Goal: Find specific page/section: Find specific page/section

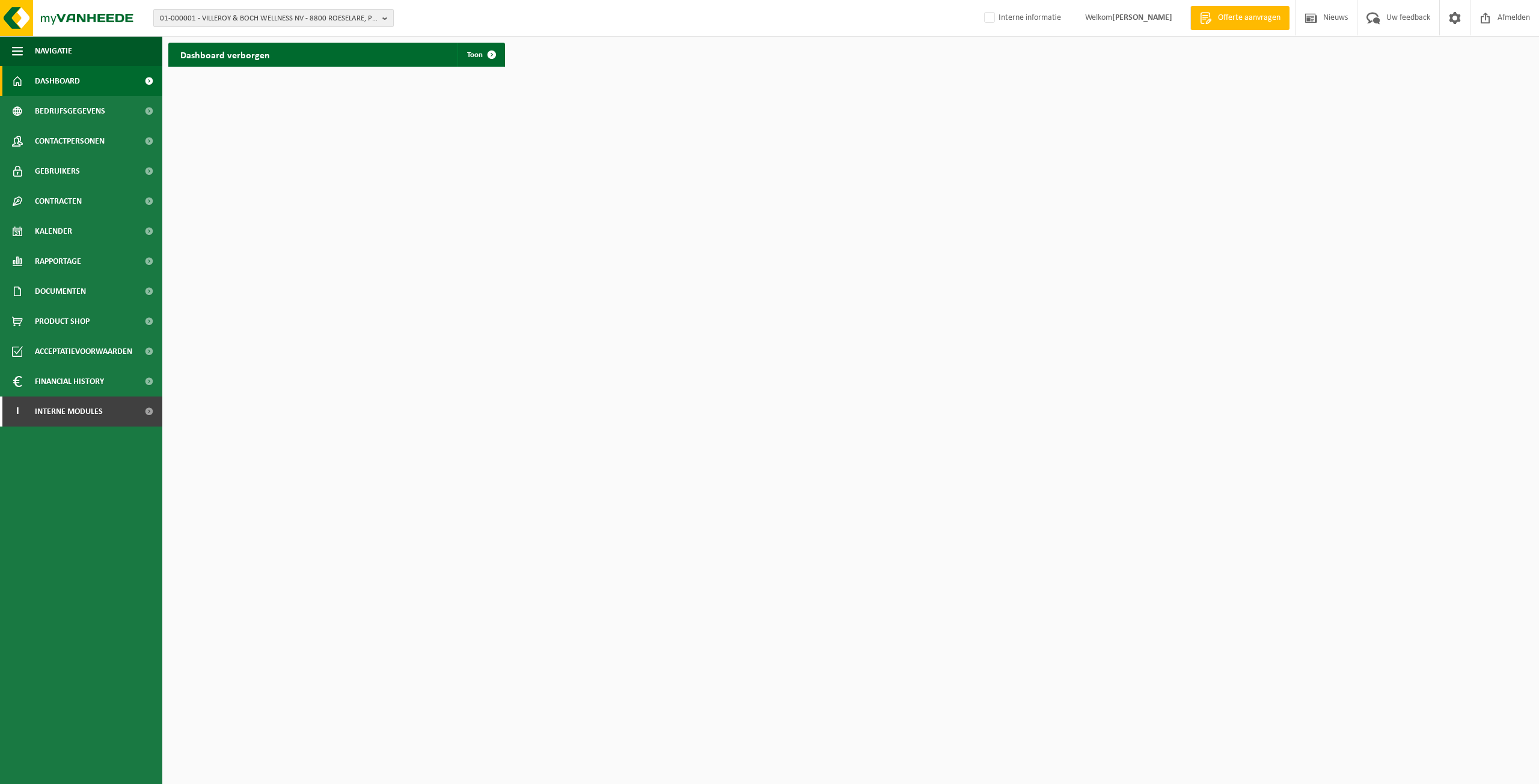
click at [237, 14] on span "01-000001 - VILLEROY & BOCH WELLNESS NV - 8800 ROESELARE, POPULIERSTRAAT 1" at bounding box center [269, 18] width 217 height 18
paste input "10-794288"
type input "10-794288"
click at [240, 59] on li "10-794288 - FARYS-DOMO - 9052 ZWIJNAARDE, NEDERZWIJNAARDE 2" at bounding box center [273, 56] width 235 height 15
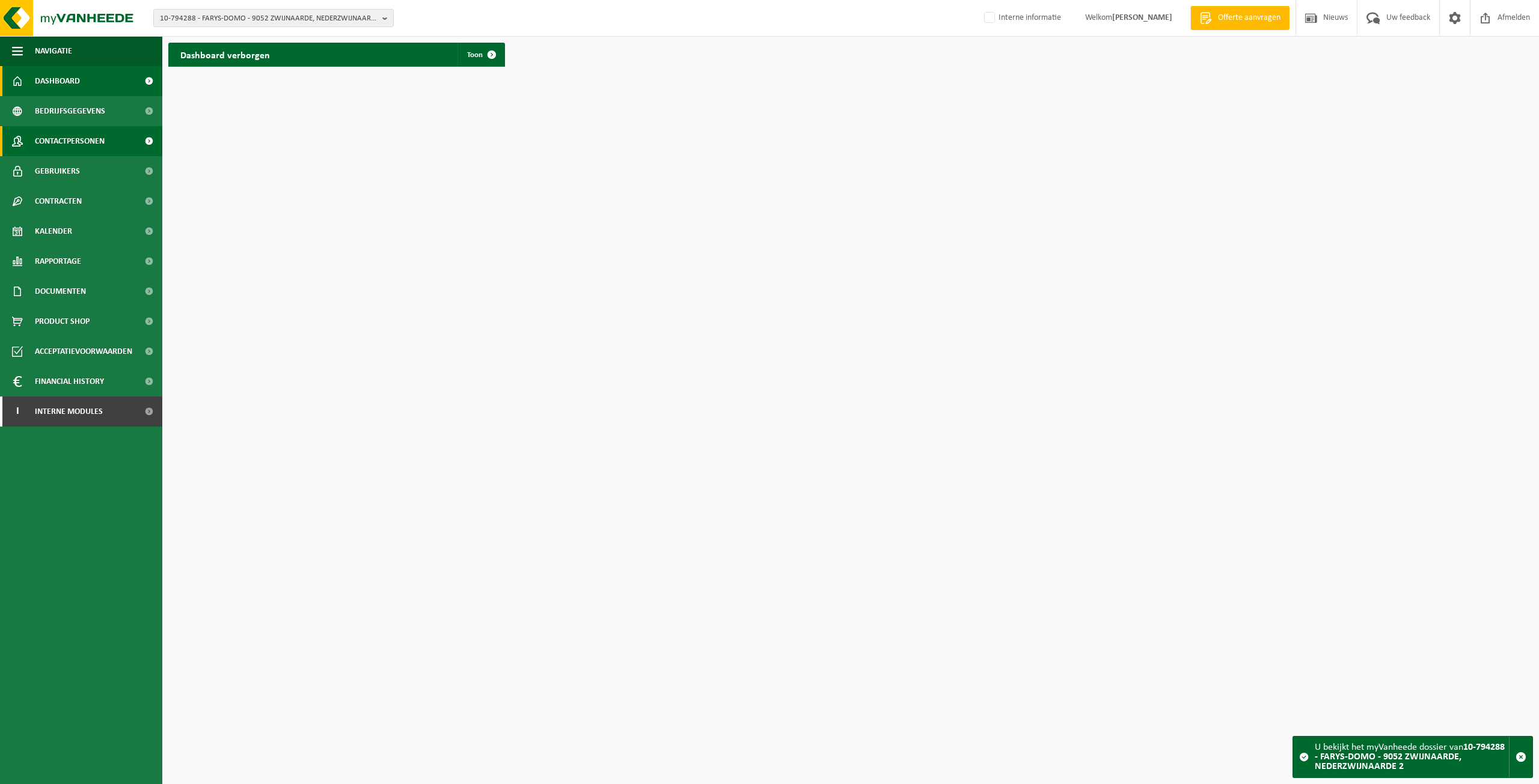
click at [43, 139] on span "Contactpersonen" at bounding box center [70, 141] width 70 height 30
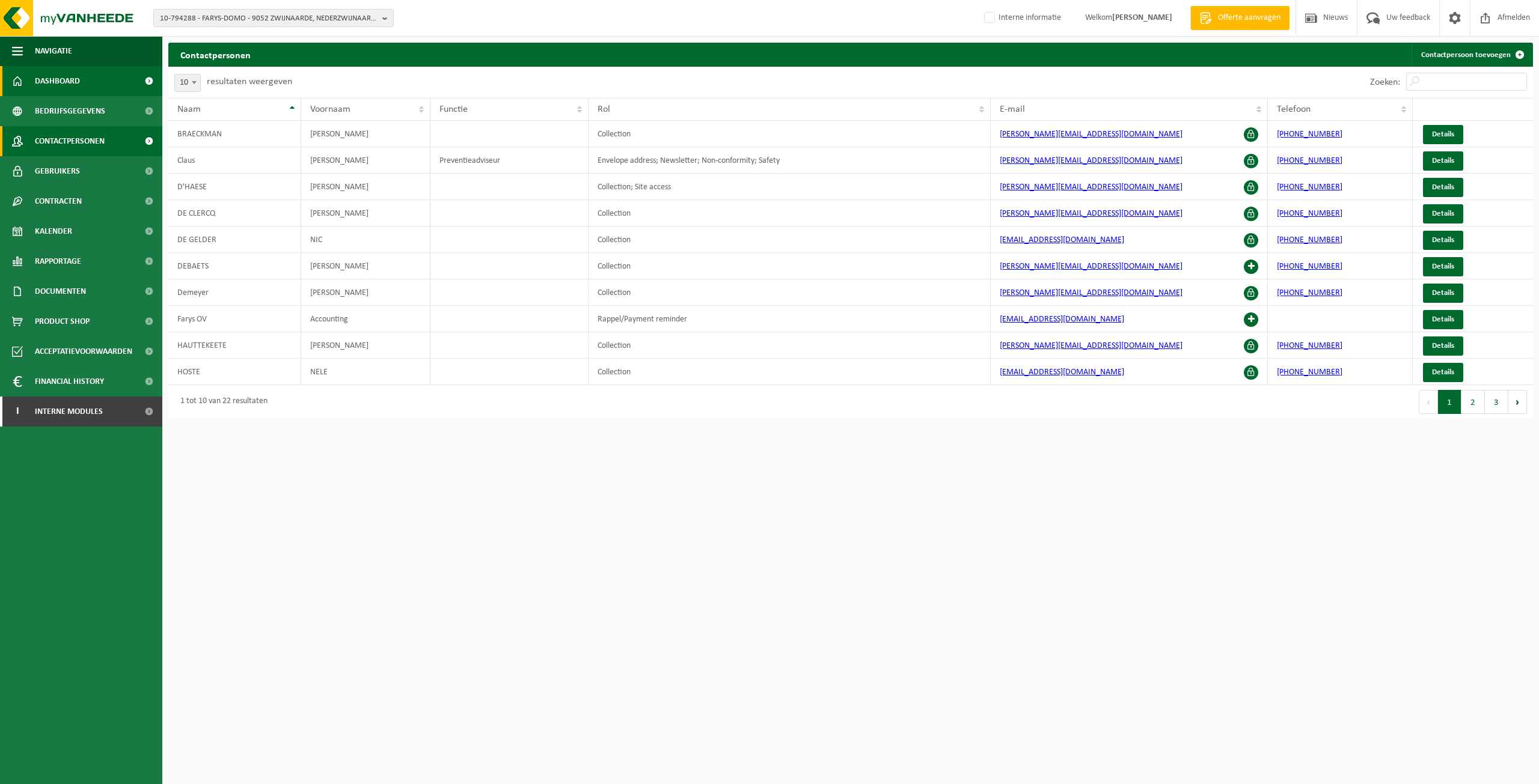
click at [69, 79] on span "Dashboard" at bounding box center [57, 81] width 45 height 30
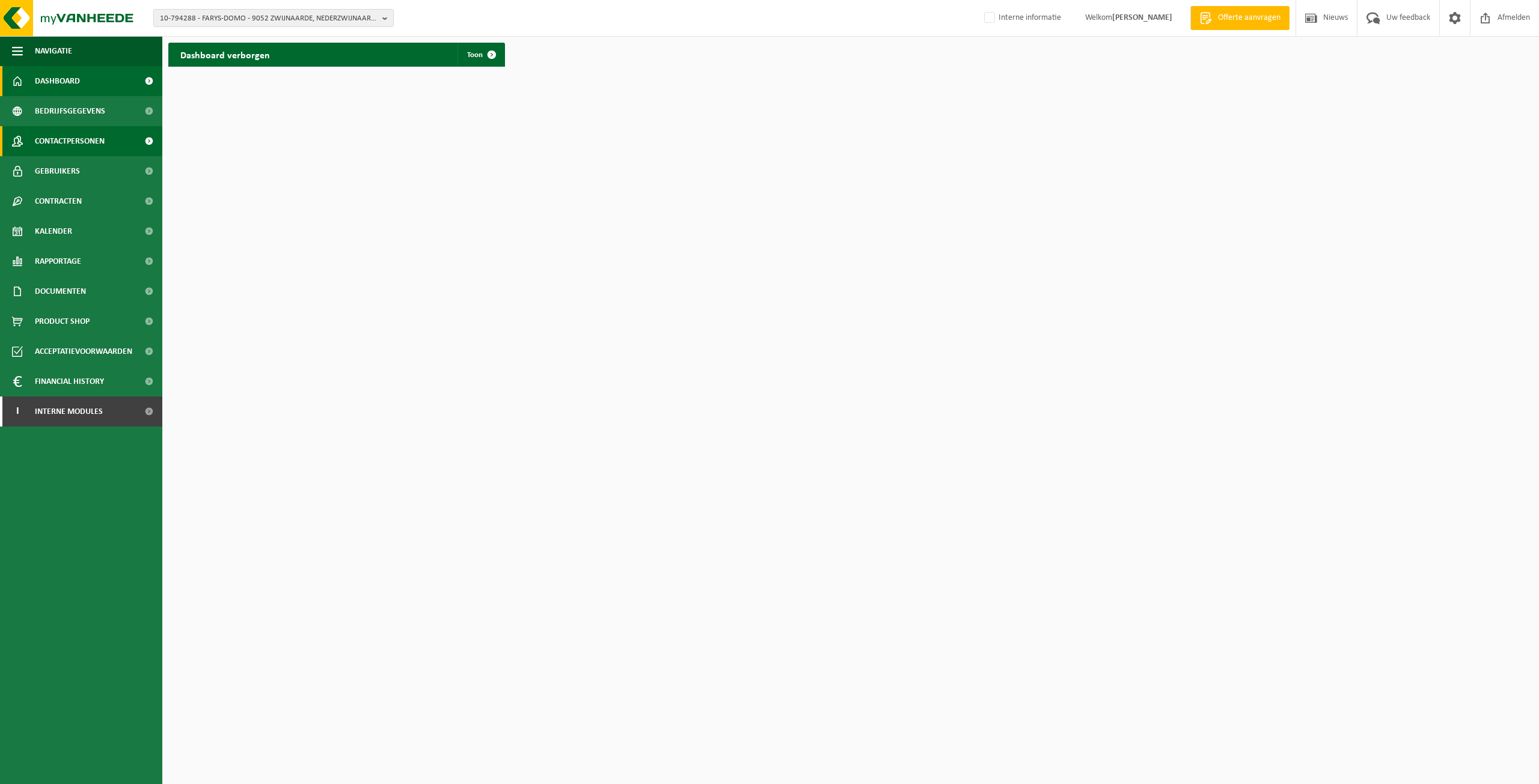
click at [65, 156] on span "Contactpersonen" at bounding box center [70, 141] width 70 height 30
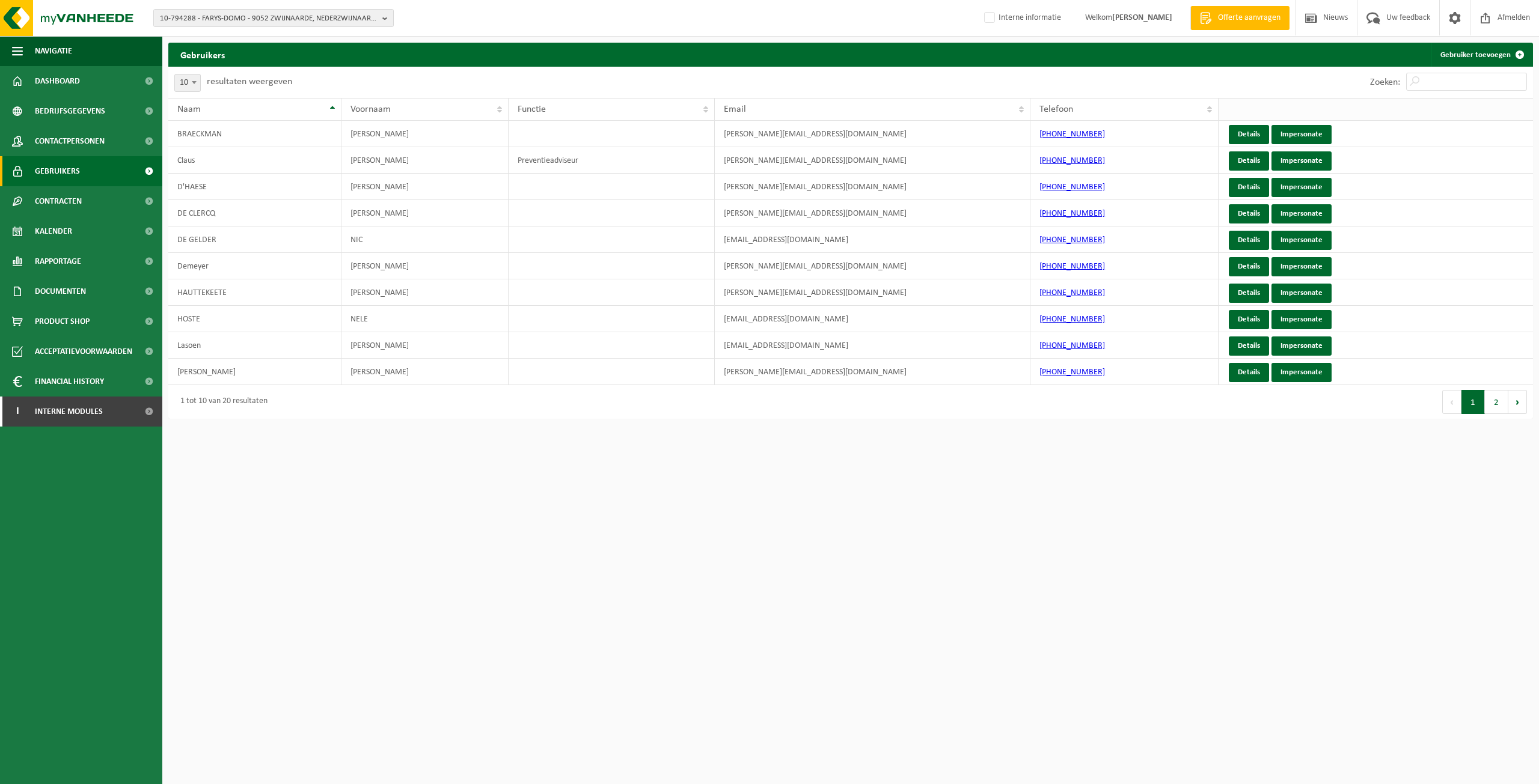
click at [1313, 119] on th at bounding box center [1376, 109] width 315 height 23
click at [1313, 131] on link "Impersonate" at bounding box center [1302, 135] width 60 height 19
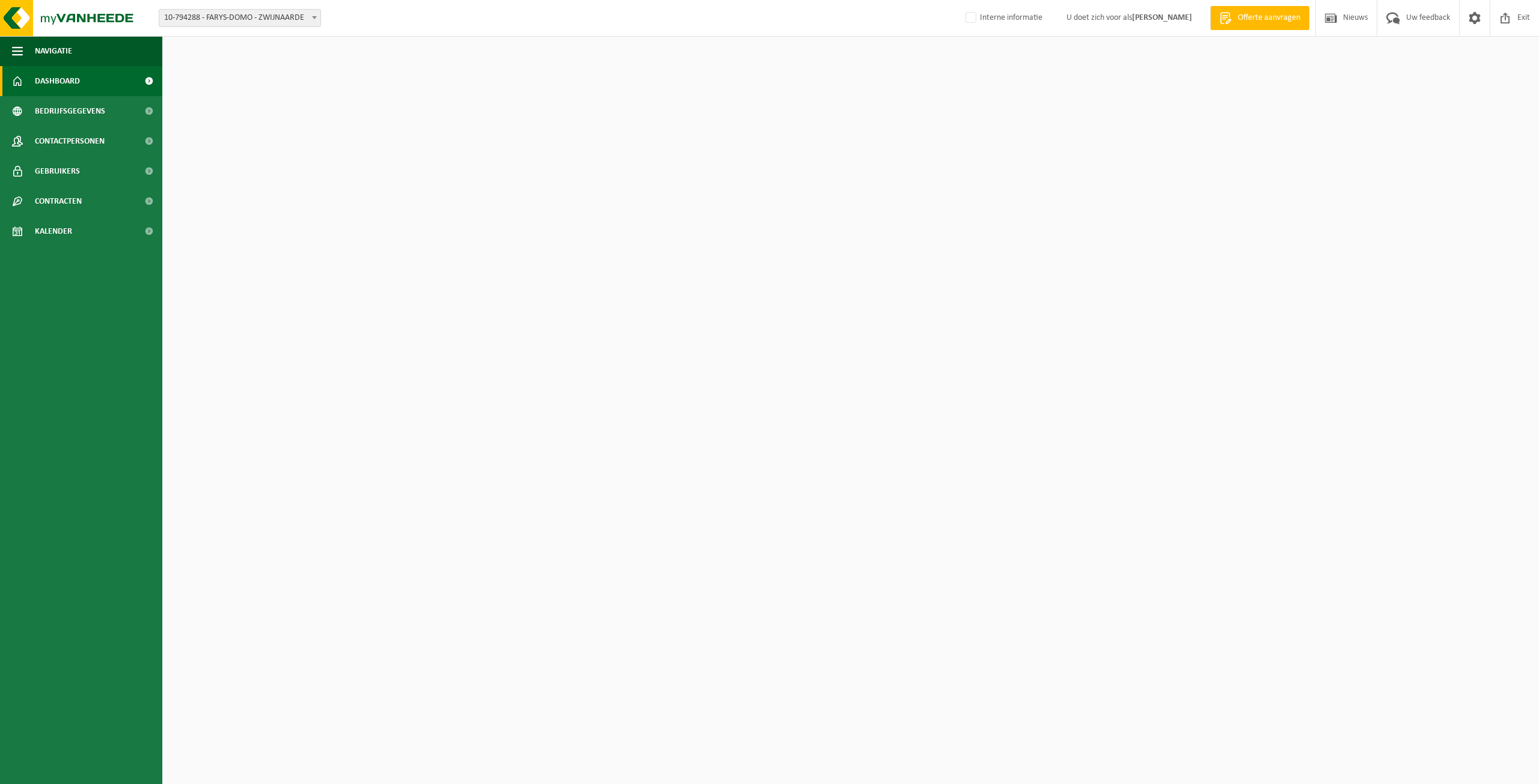
click at [76, 76] on span "Dashboard" at bounding box center [57, 81] width 45 height 30
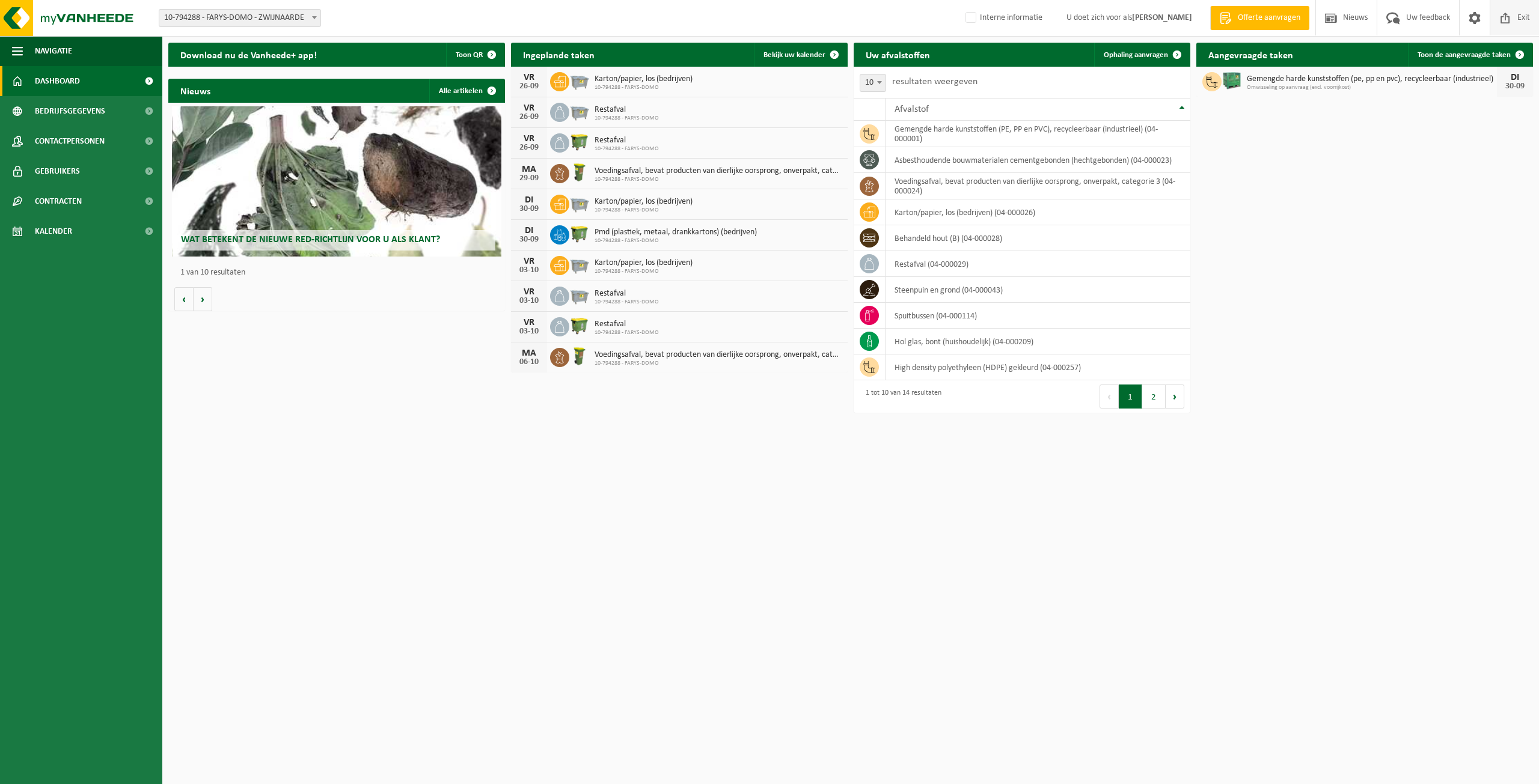
click at [1510, 17] on span at bounding box center [1505, 18] width 18 height 36
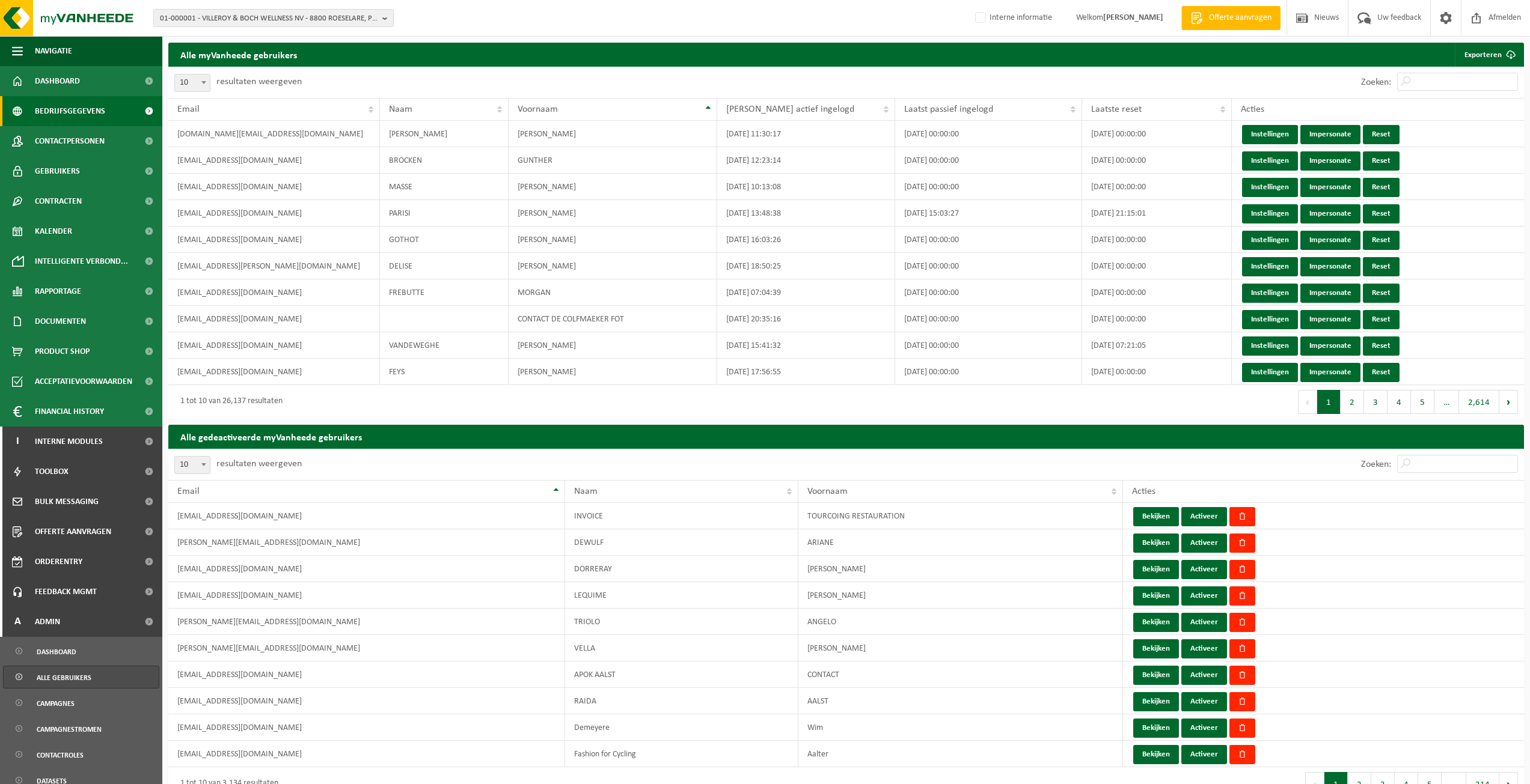
click at [62, 117] on span "Bedrijfsgegevens" at bounding box center [70, 111] width 71 height 30
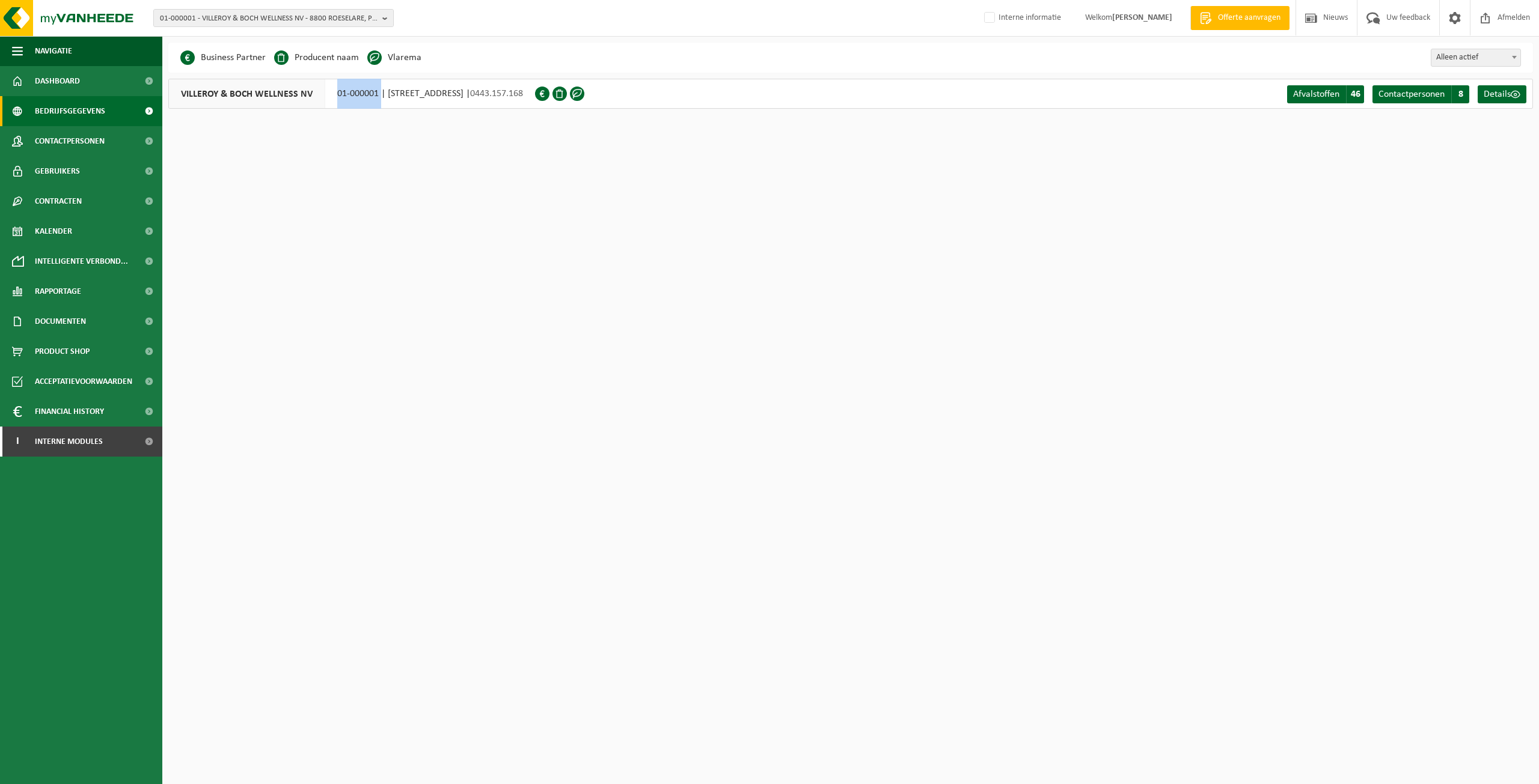
drag, startPoint x: 332, startPoint y: 95, endPoint x: 379, endPoint y: 98, distance: 47.1
click at [379, 98] on div "VILLEROY & BOCH WELLNESS NV 01-000001 | POPULIERSTRAAT 1, 8800 ROESELARE | 0443…" at bounding box center [352, 93] width 367 height 30
copy div "01-000001"
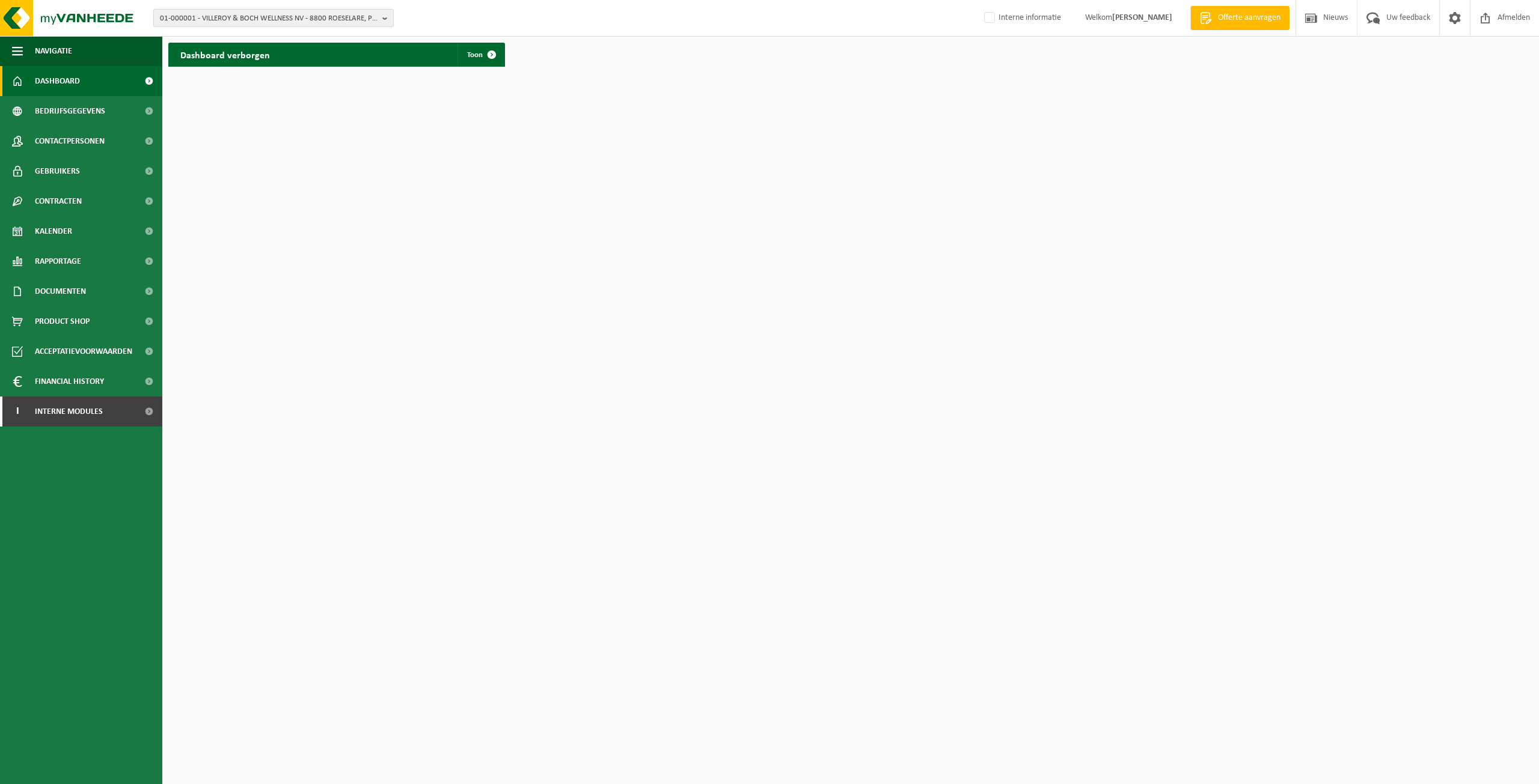
click at [212, 15] on span "01-000001 - VILLEROY & BOCH WELLNESS NV - 8800 ROESELARE, POPULIERSTRAAT 1" at bounding box center [269, 18] width 217 height 18
paste input "01-070495"
type input "01-070495"
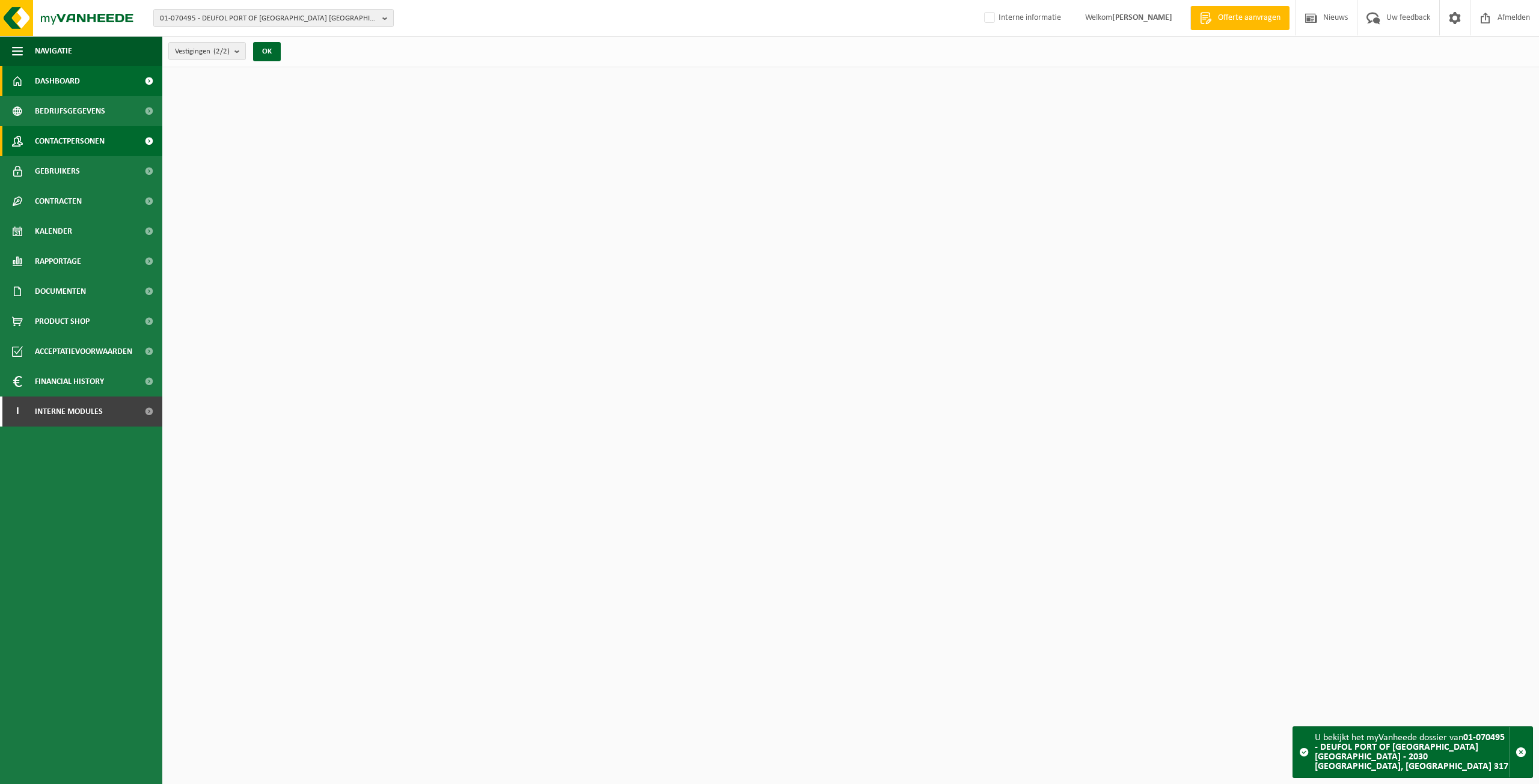
click at [76, 135] on span "Contactpersonen" at bounding box center [70, 141] width 70 height 30
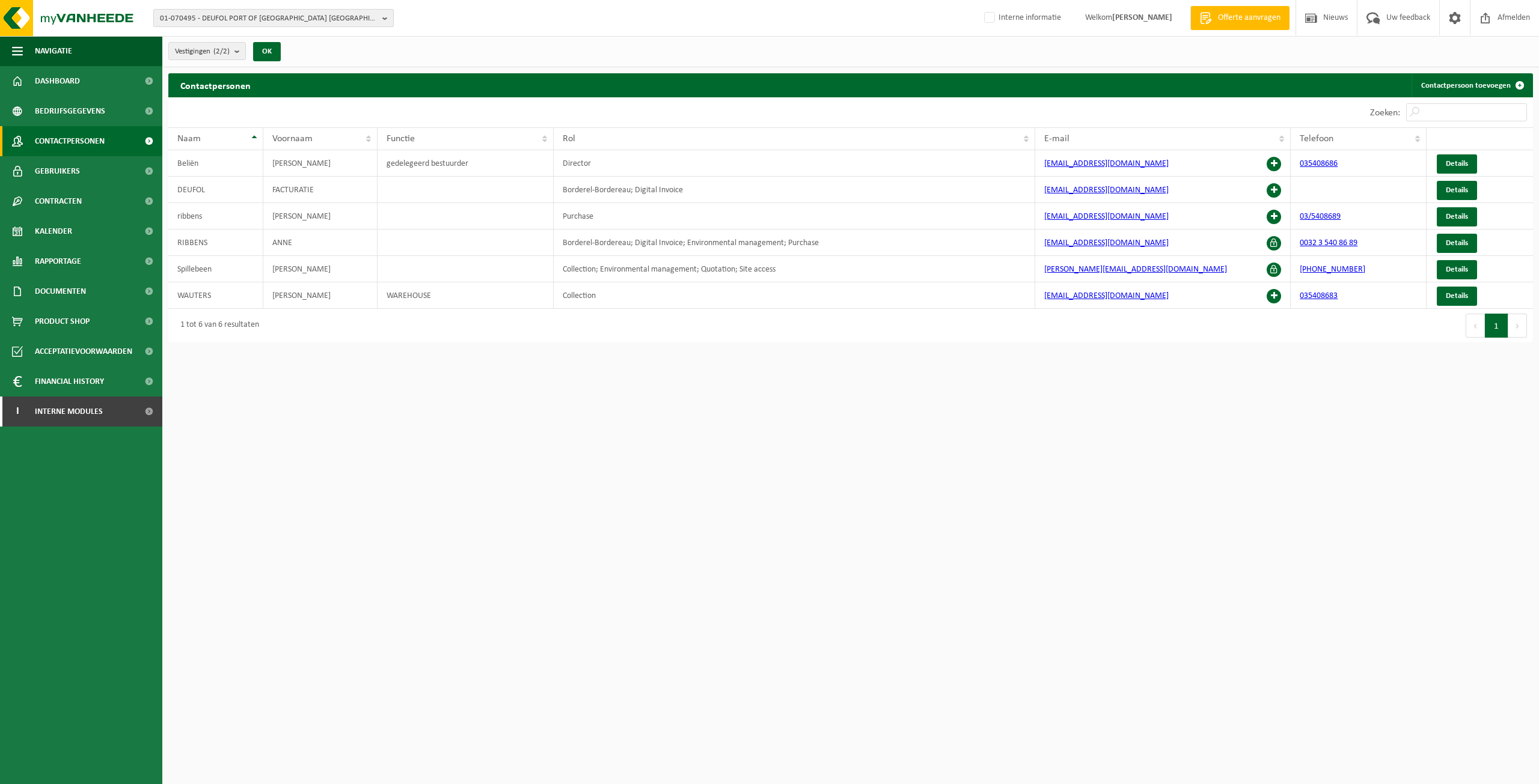
click at [284, 14] on span "01-070495 - DEUFOL PORT OF [GEOGRAPHIC_DATA] [GEOGRAPHIC_DATA] - 2030 [GEOGRAPH…" at bounding box center [269, 18] width 217 height 18
type input "01-900979"
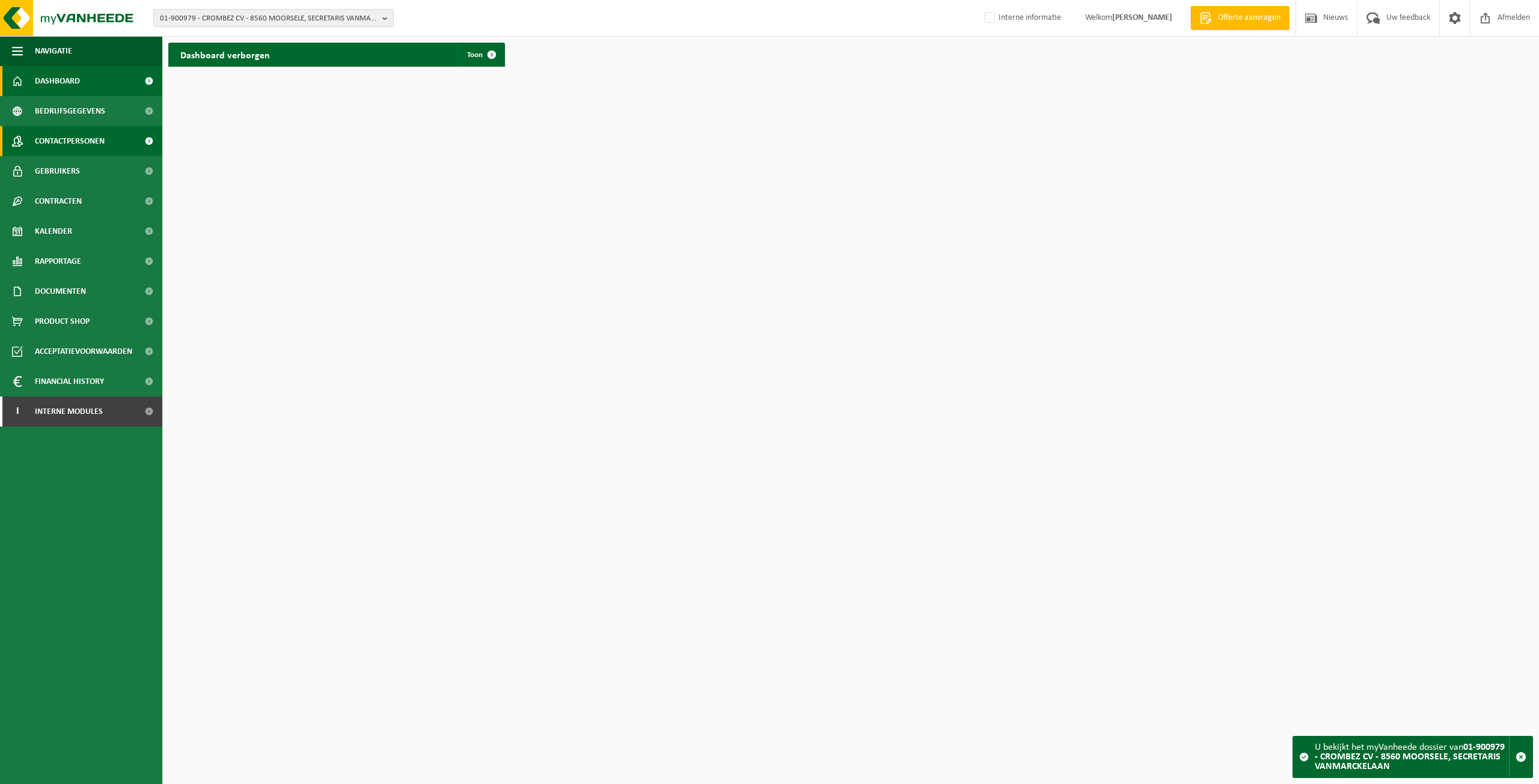
click at [93, 144] on span "Contactpersonen" at bounding box center [70, 141] width 70 height 30
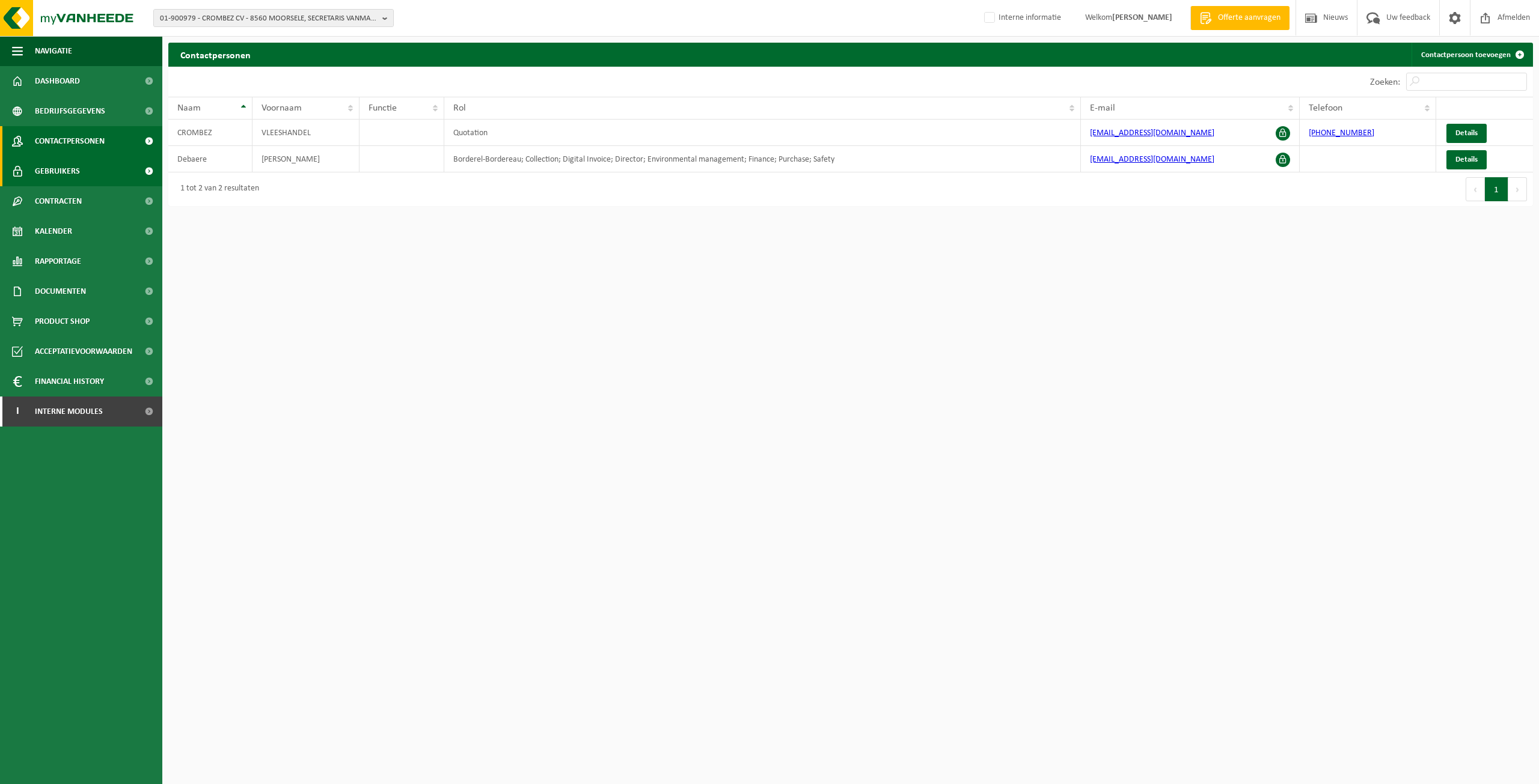
click at [76, 172] on span "Gebruikers" at bounding box center [57, 171] width 45 height 30
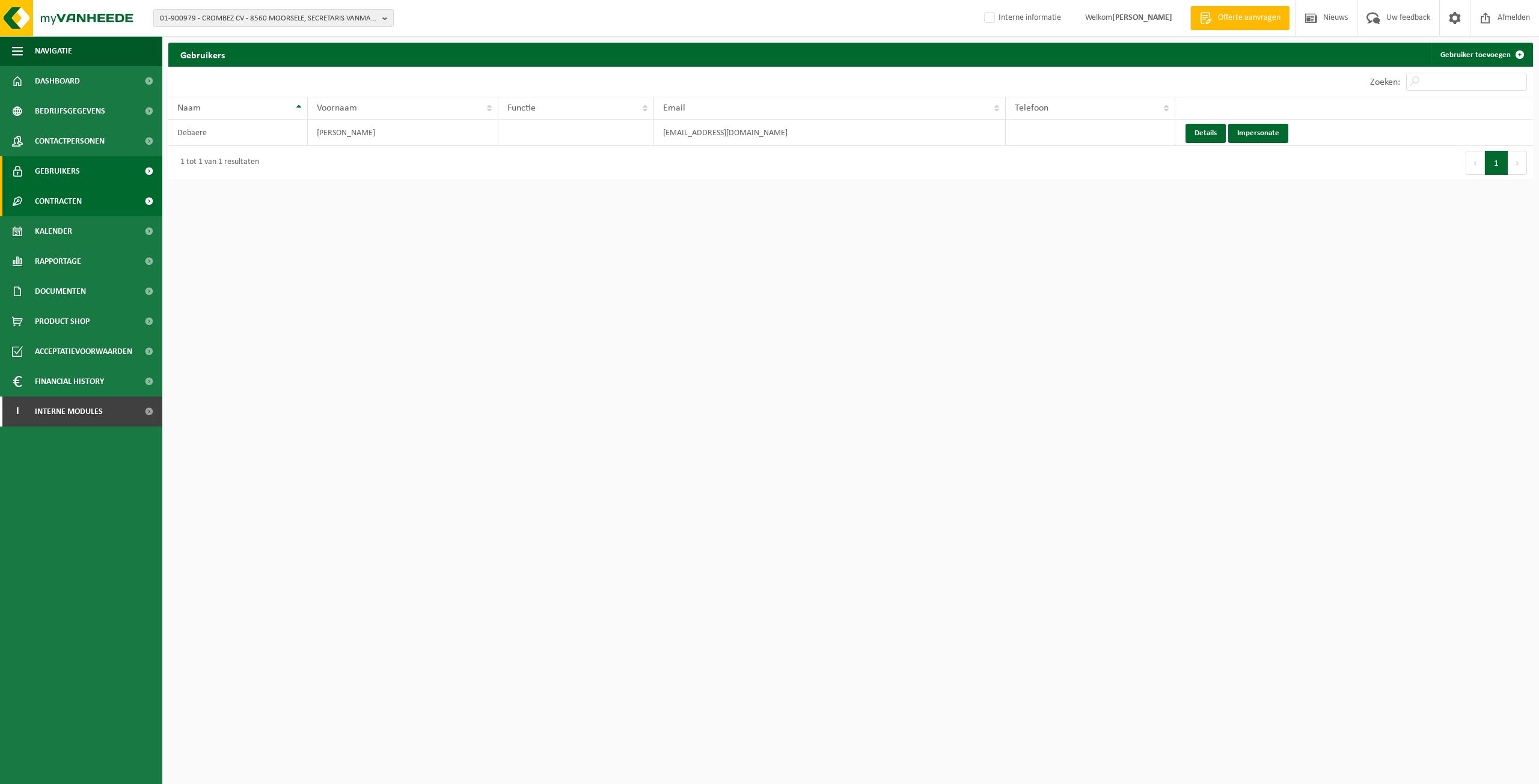
click at [82, 205] on span "Contracten" at bounding box center [58, 201] width 47 height 30
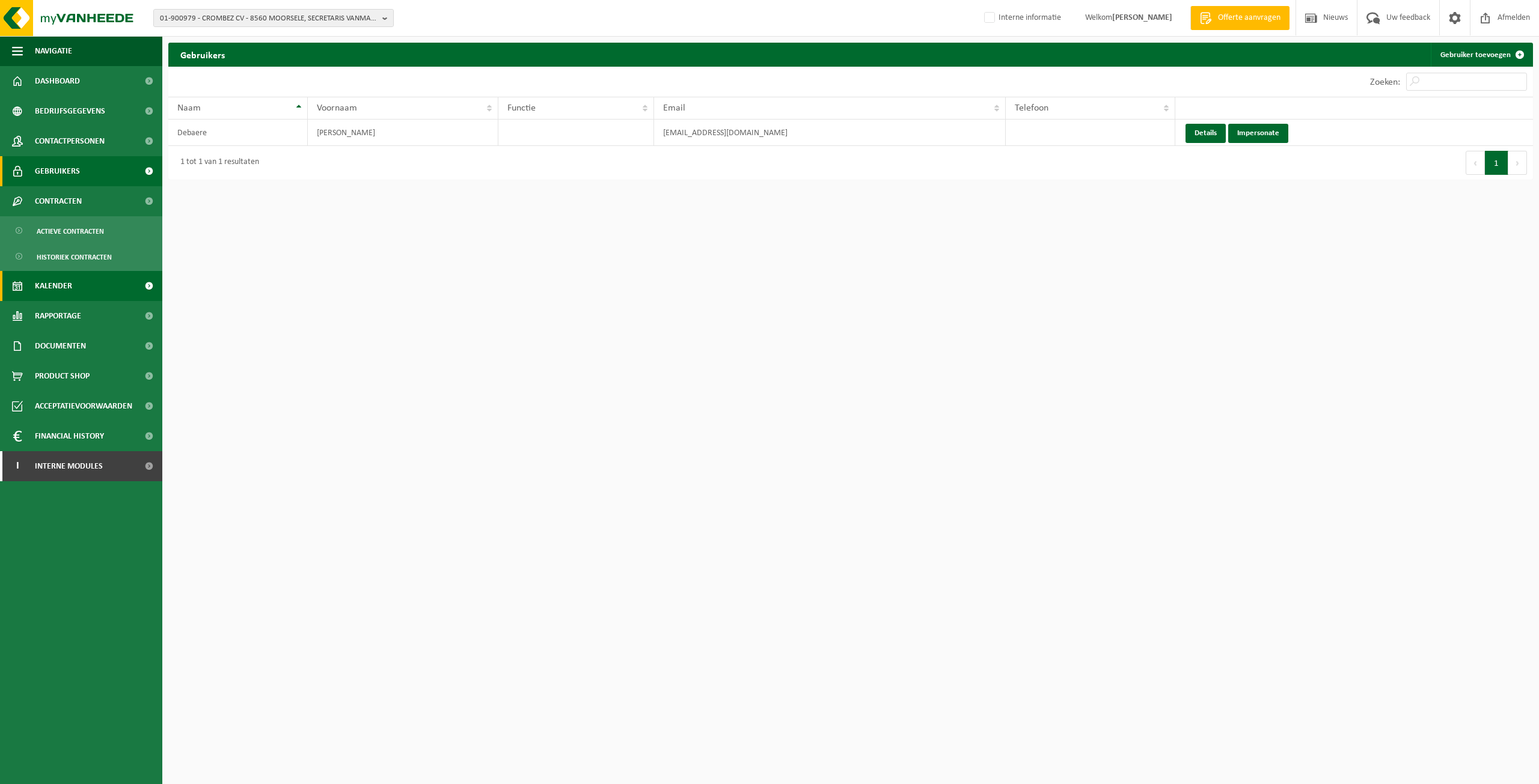
click at [69, 294] on span "Kalender" at bounding box center [53, 286] width 38 height 30
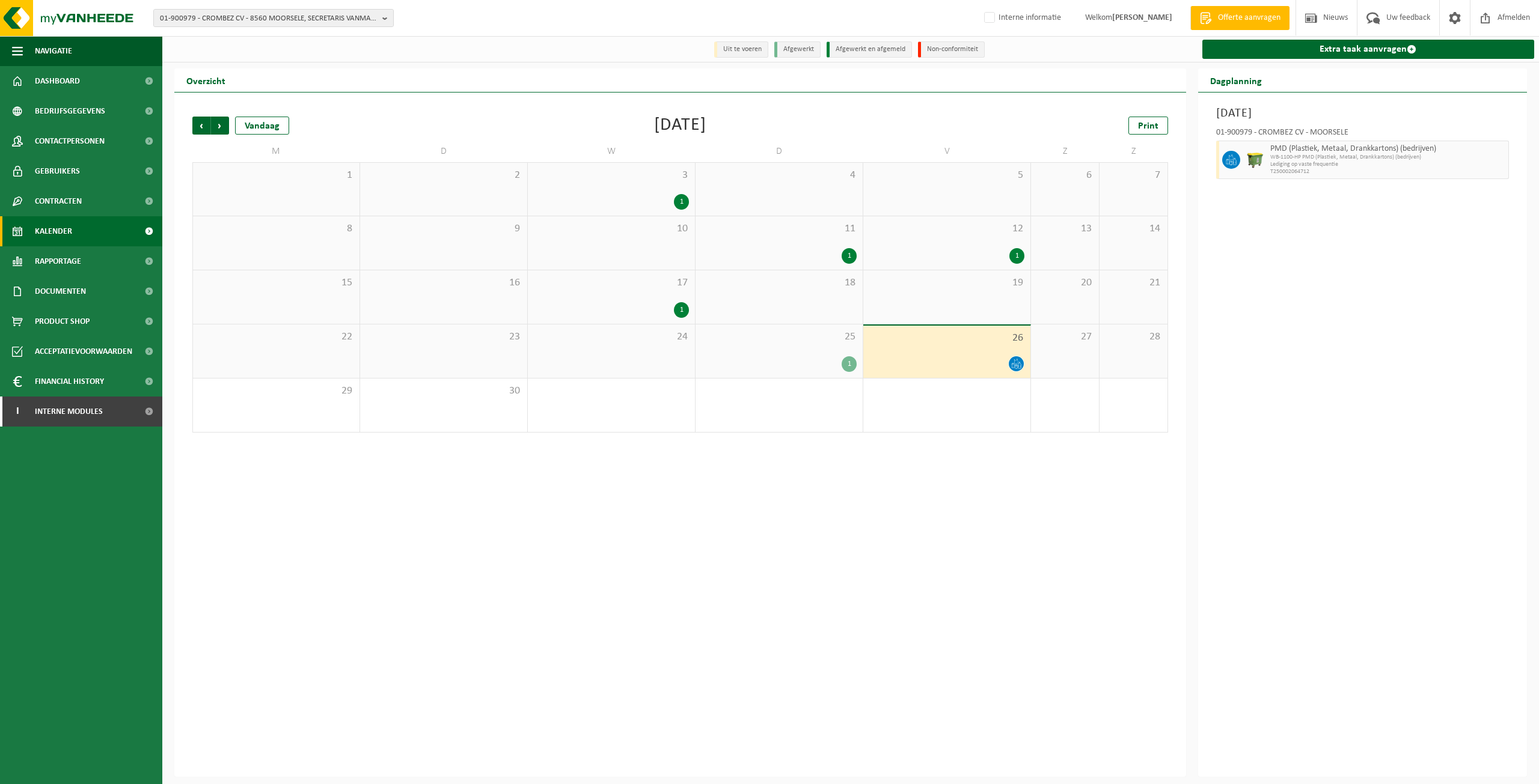
click at [811, 337] on span "25" at bounding box center [779, 337] width 155 height 13
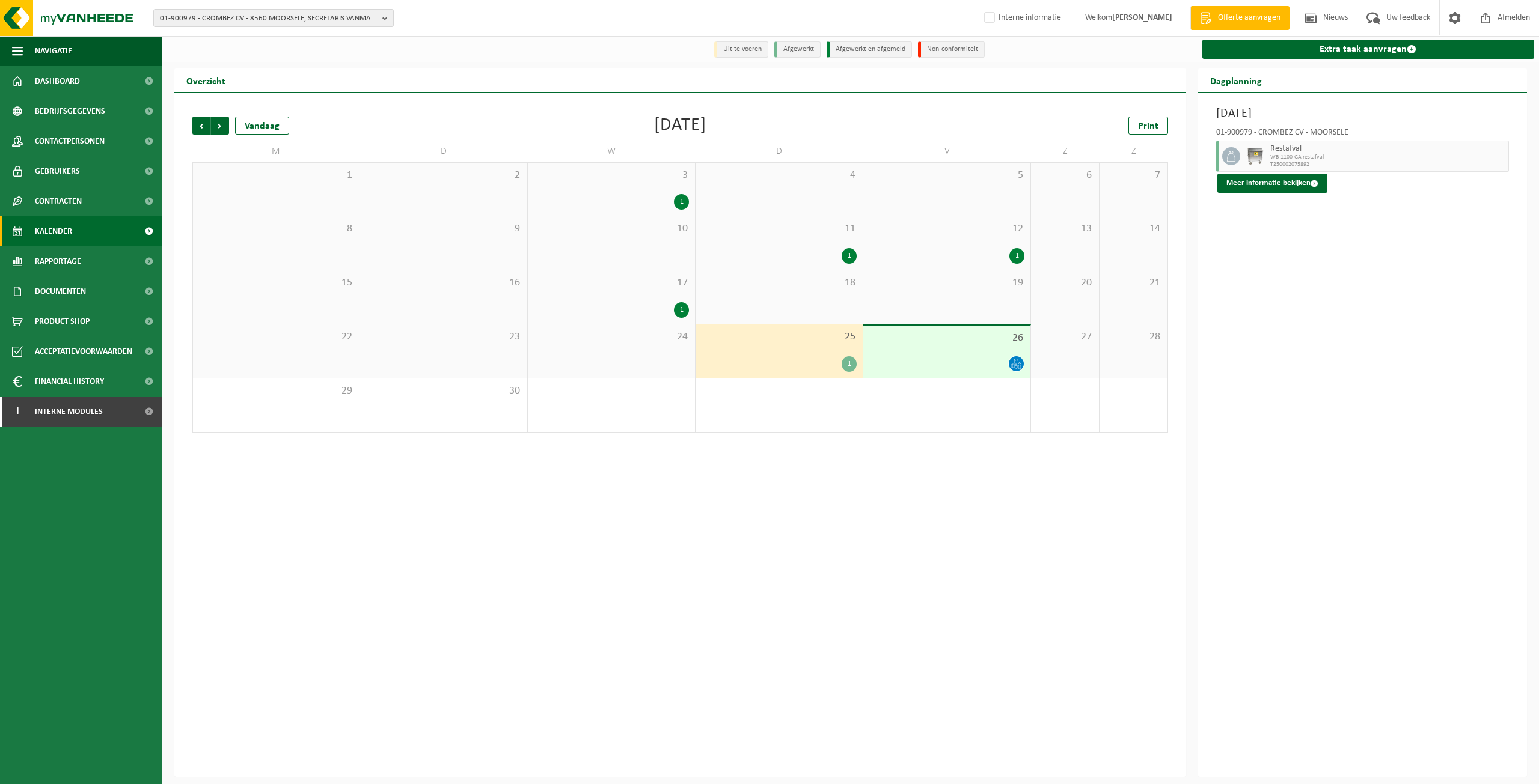
click at [990, 344] on span "26" at bounding box center [947, 338] width 155 height 13
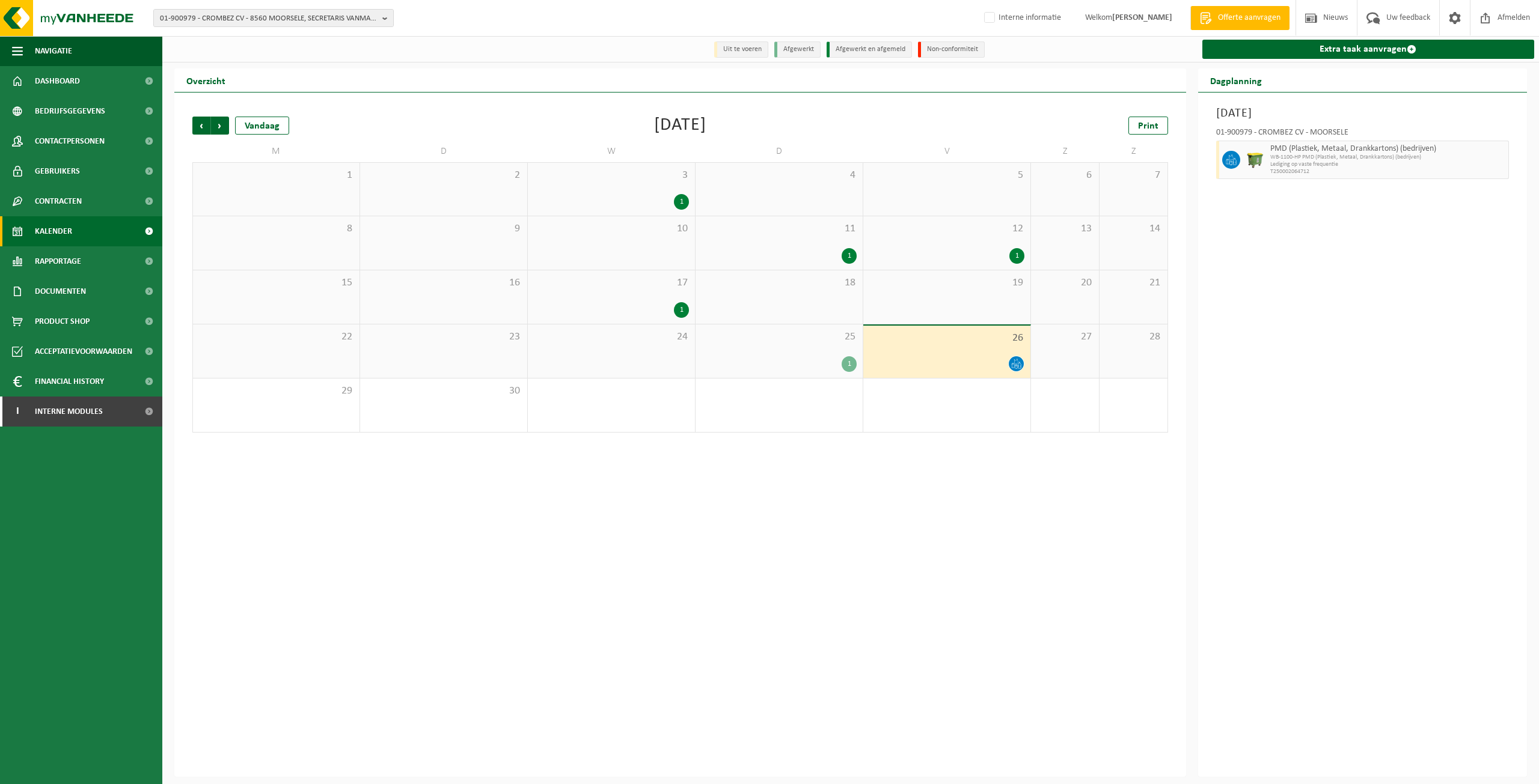
click at [1235, 131] on div "01-900979 - CROMBEZ CV - MOORSELE" at bounding box center [1364, 134] width 294 height 12
drag, startPoint x: 1242, startPoint y: 131, endPoint x: 1250, endPoint y: 134, distance: 8.5
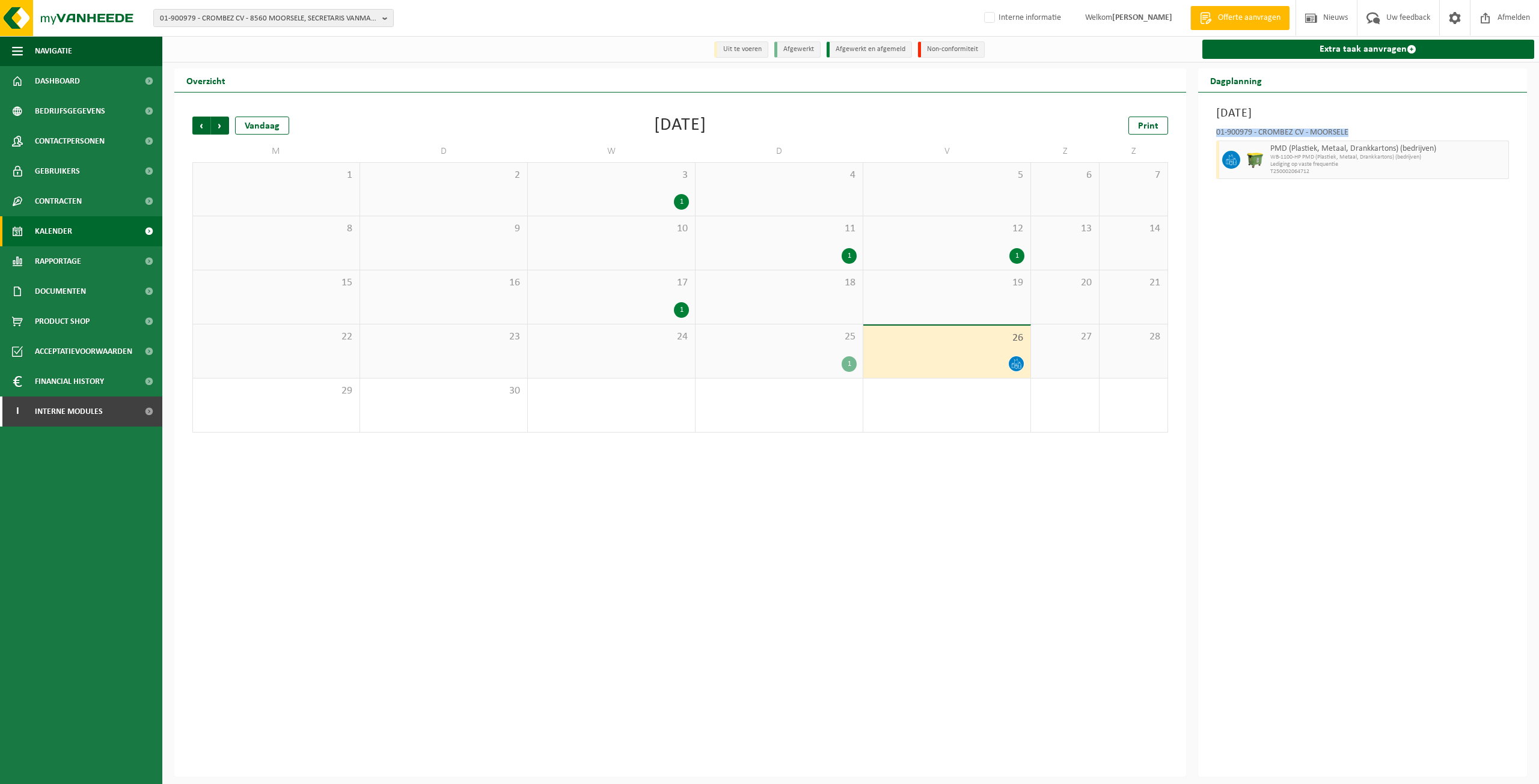
click at [1243, 131] on div "01-900979 - CROMBEZ CV - MOORSELE" at bounding box center [1364, 134] width 294 height 12
click at [1257, 135] on div "01-900979 - CROMBEZ CV - MOORSELE" at bounding box center [1364, 134] width 294 height 12
drag, startPoint x: 1254, startPoint y: 133, endPoint x: 1193, endPoint y: 132, distance: 61.0
click at [1193, 132] on div "Dagplanning Vrijdag 26 september 2025 01-900979 - CROMBEZ CV - MOORSELE PMD (Pl…" at bounding box center [1363, 422] width 341 height 708
copy div "01-900979"
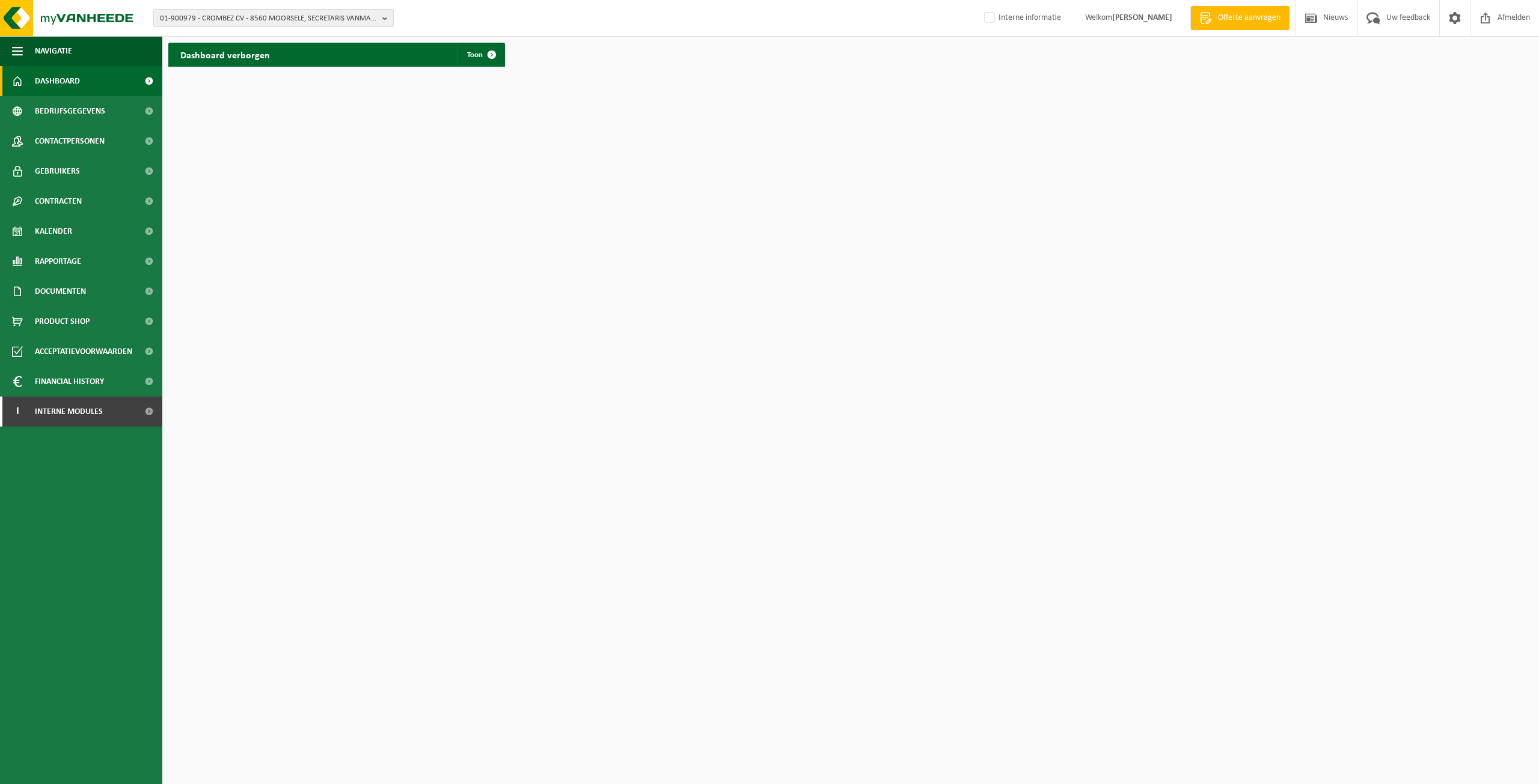
click at [263, 20] on span "01-900979 - CROMBEZ CV - 8560 MOORSELE, SECRETARIS VANMARCKELAAN" at bounding box center [269, 18] width 217 height 18
paste input "10-825710"
type input "10-825710"
click at [249, 58] on strong "10-825710 - J.C. TECHNIEK - 8570 ANZEGEM, BRANDGATSTRAAT 4" at bounding box center [241, 55] width 161 height 9
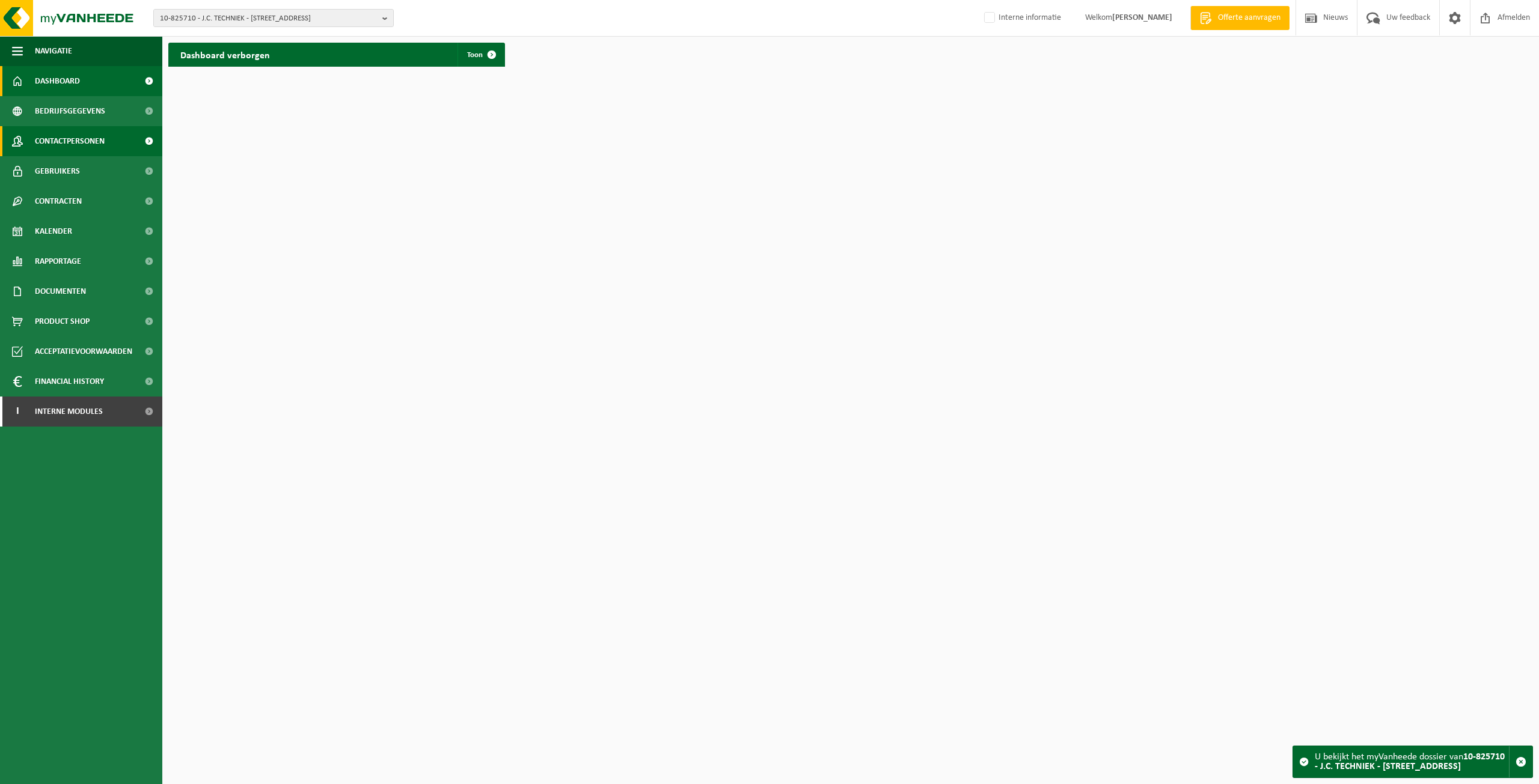
click at [70, 136] on span "Contactpersonen" at bounding box center [70, 141] width 70 height 30
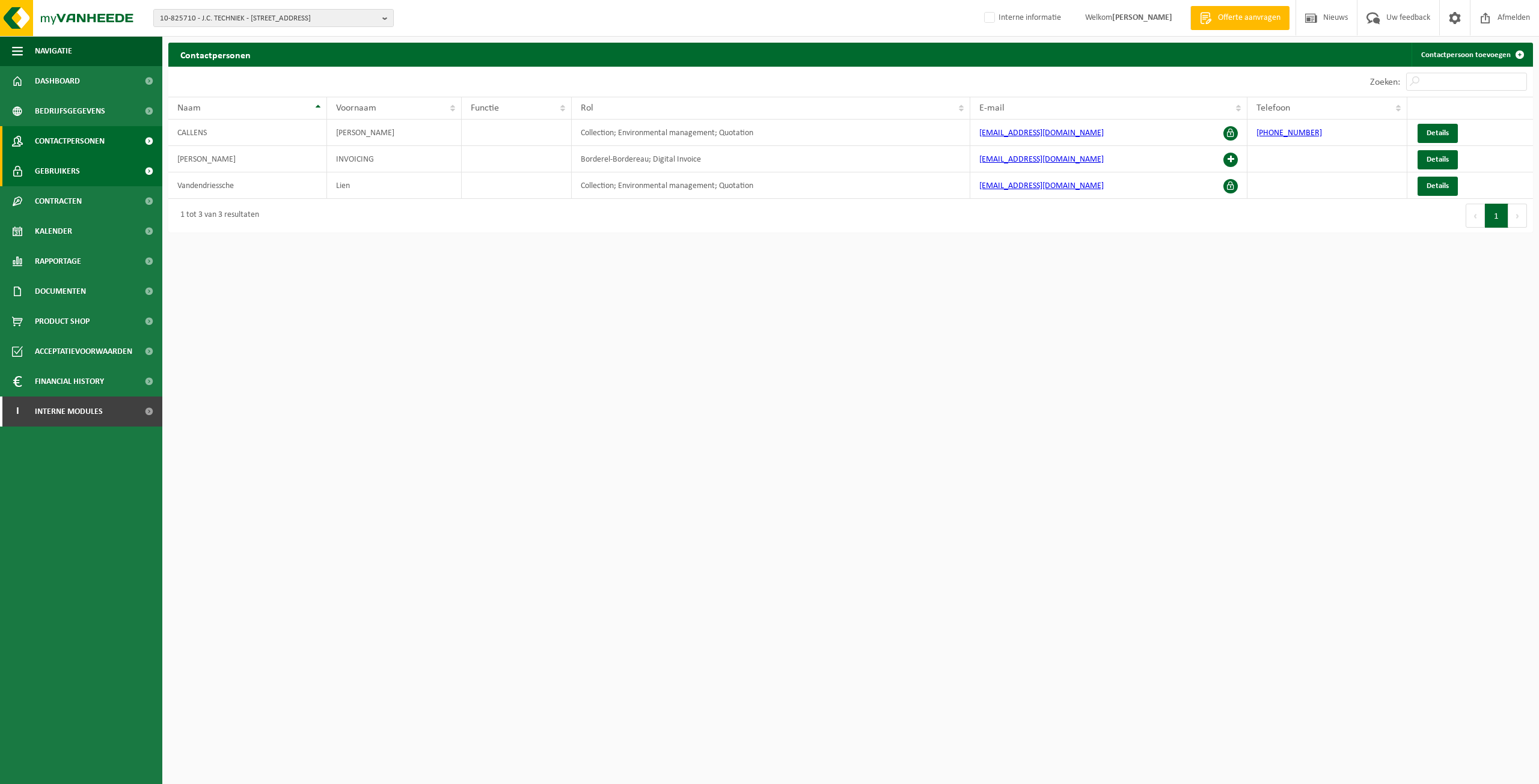
click at [88, 172] on link "Gebruikers" at bounding box center [81, 171] width 162 height 30
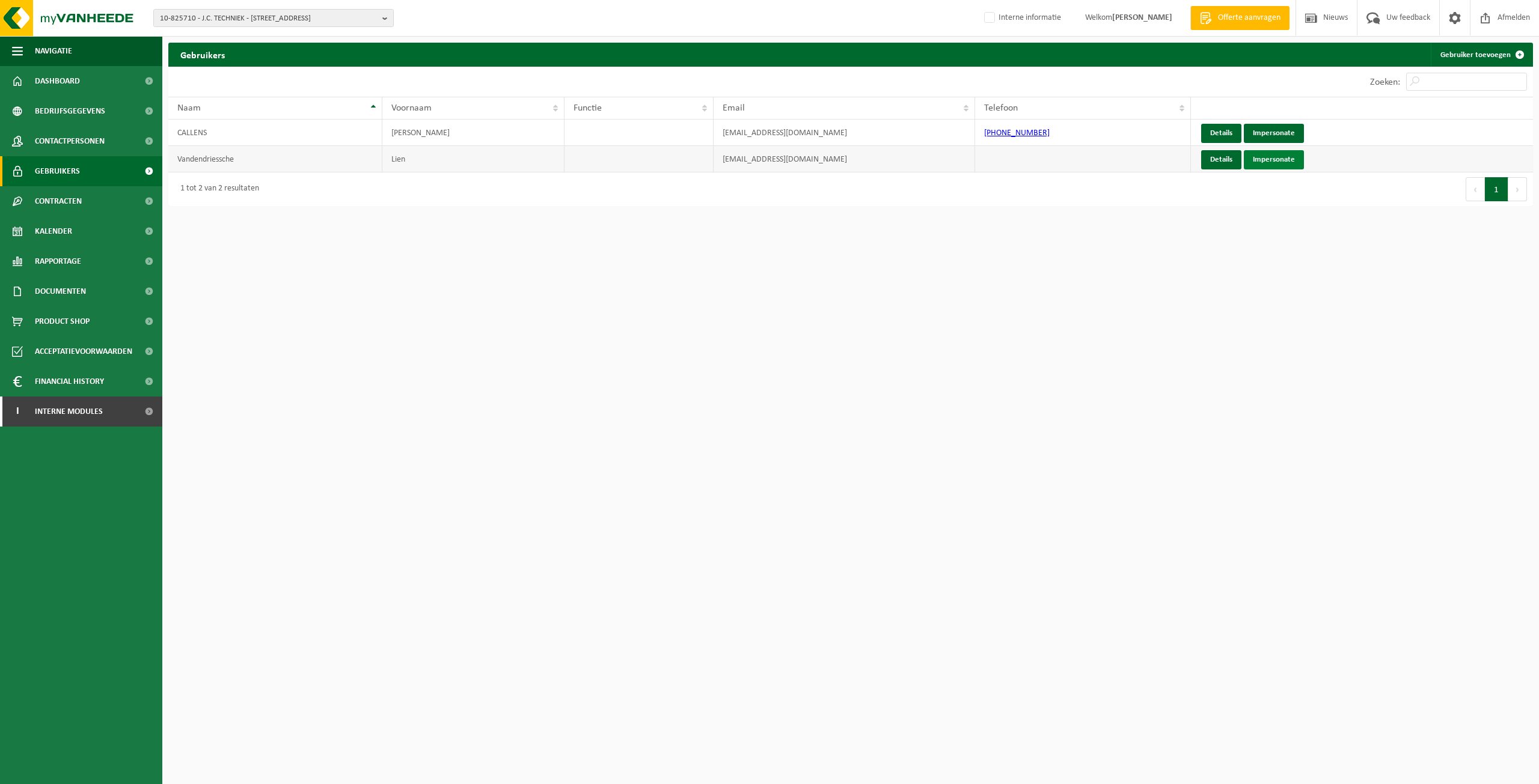
click at [1272, 159] on link "Impersonate" at bounding box center [1274, 159] width 60 height 19
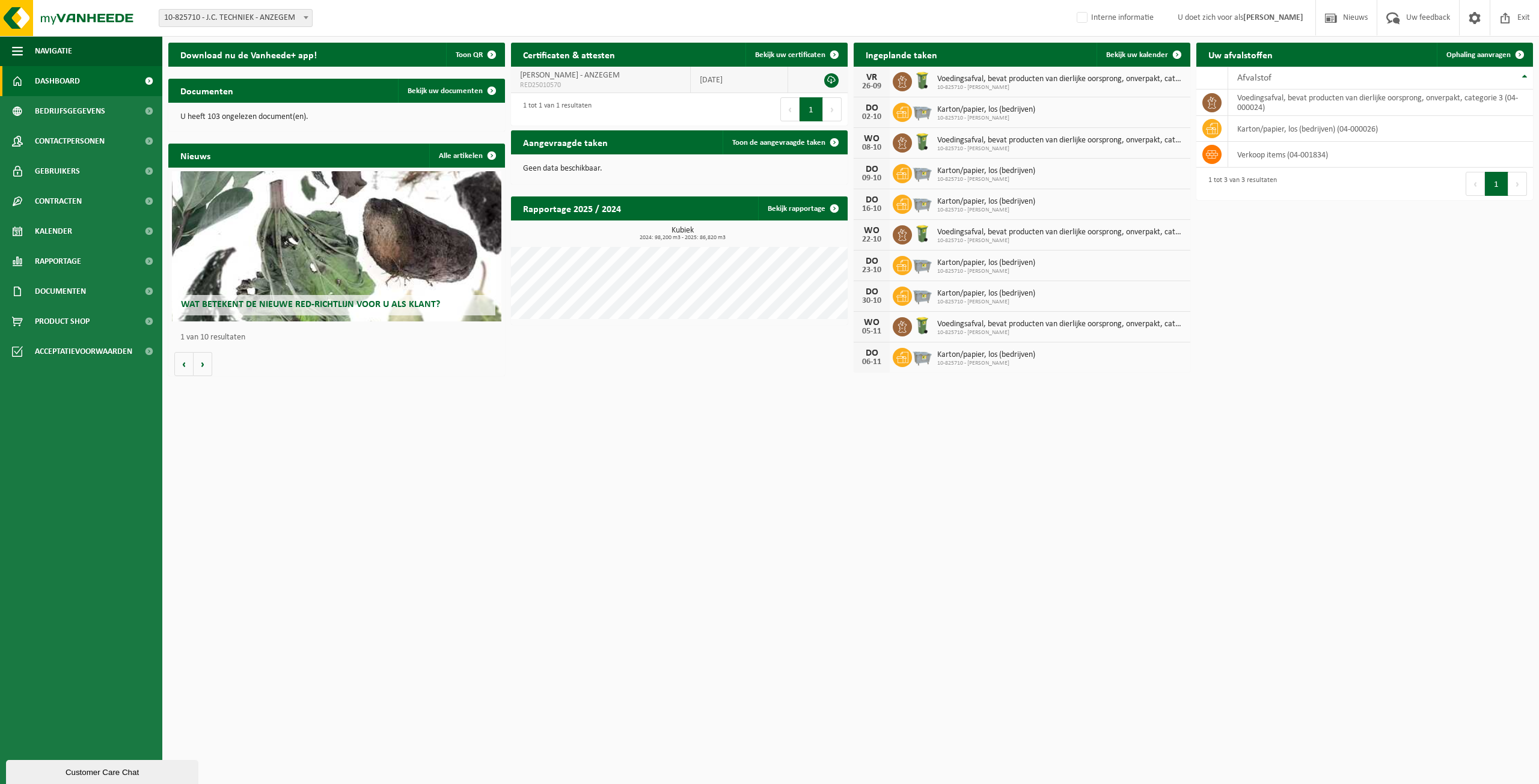
click at [601, 79] on span "[PERSON_NAME] - ANZEGEM" at bounding box center [570, 76] width 100 height 9
